Goal: Task Accomplishment & Management: Manage account settings

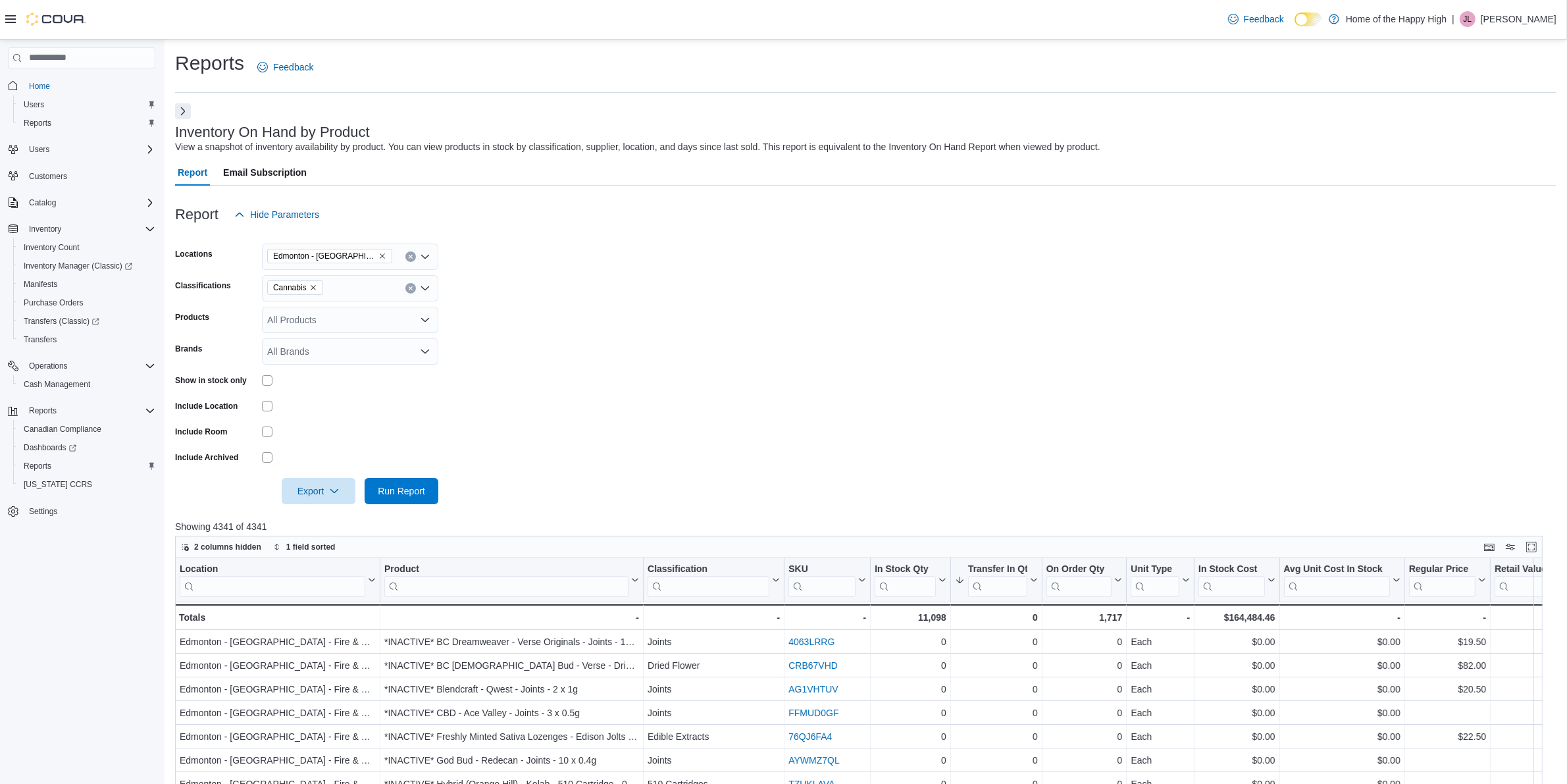
click at [1473, 20] on span "JL" at bounding box center [1467, 19] width 8 height 16
click at [1473, 125] on button "Sign Out" at bounding box center [1491, 133] width 121 height 21
